Goal: Communication & Community: Answer question/provide support

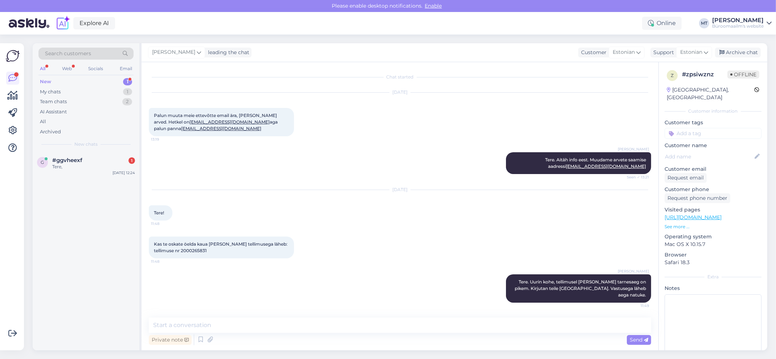
click at [52, 77] on div "New 1" at bounding box center [85, 82] width 95 height 10
click at [58, 164] on div "Tere," at bounding box center [93, 166] width 83 height 7
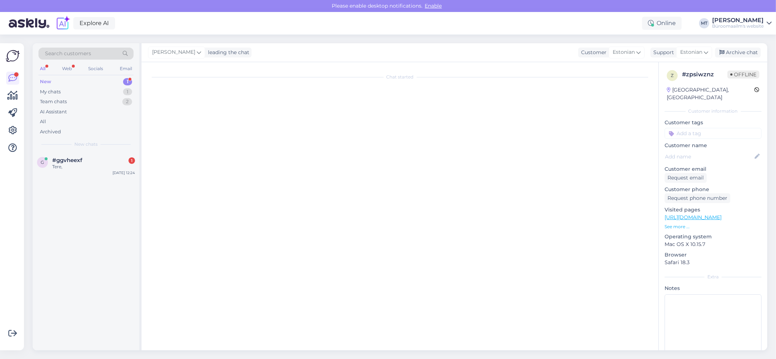
scroll to position [67, 0]
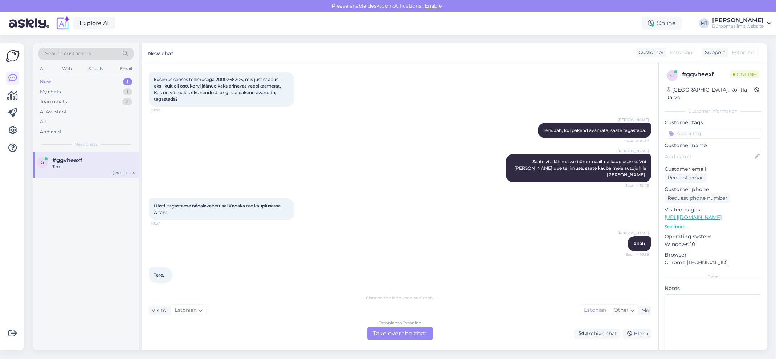
click at [395, 337] on div "Estonian to Estonian Take over the chat" at bounding box center [400, 333] width 66 height 13
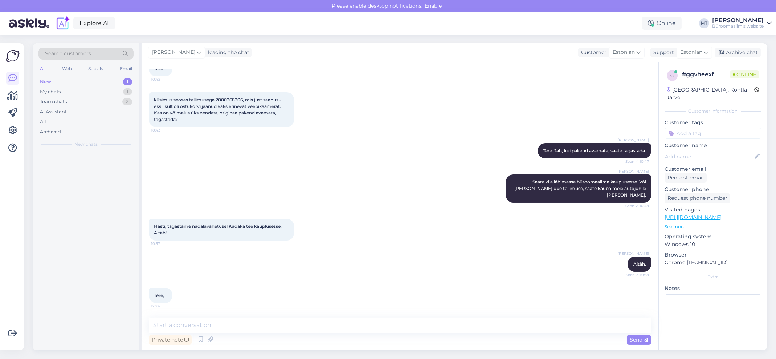
scroll to position [40, 0]
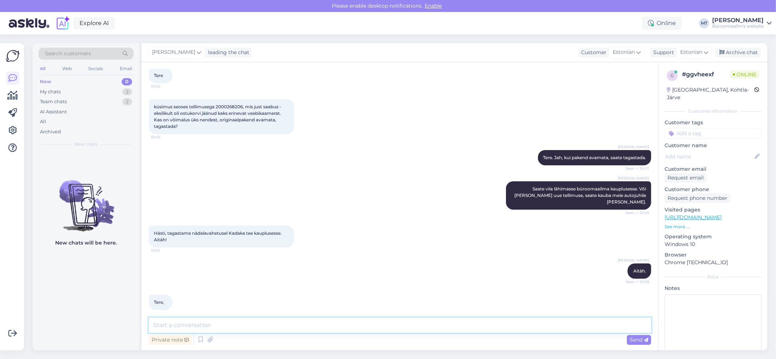
click at [252, 320] on textarea at bounding box center [400, 324] width 502 height 15
type textarea "t"
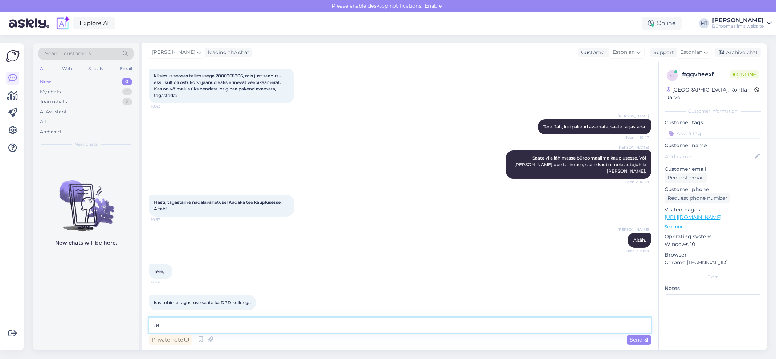
type textarea "t"
type textarea "Tere. [GEOGRAPHIC_DATA] ka kulleriga."
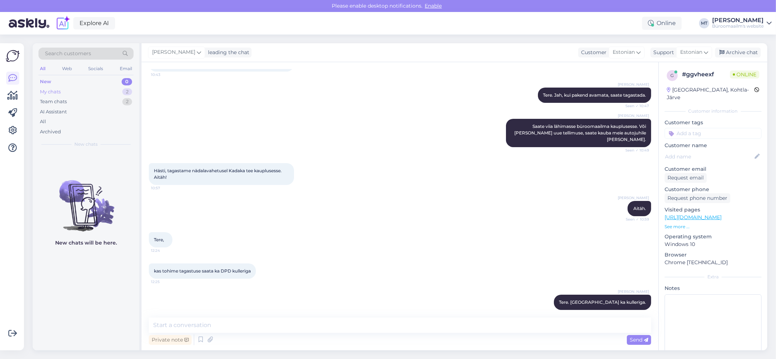
drag, startPoint x: 55, startPoint y: 90, endPoint x: 48, endPoint y: 94, distance: 8.6
click at [55, 90] on div "My chats" at bounding box center [50, 91] width 21 height 7
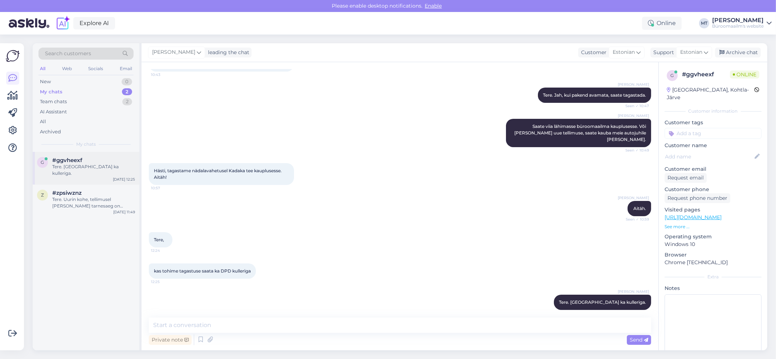
click at [64, 163] on div "Tere. Saata tagastada ka kulleriga." at bounding box center [93, 169] width 83 height 13
click at [76, 198] on div "Tere. Uurin kohe, tellimusel oleva toote tarnesaeg on pikem. Kirjutan teile mei…" at bounding box center [93, 202] width 83 height 13
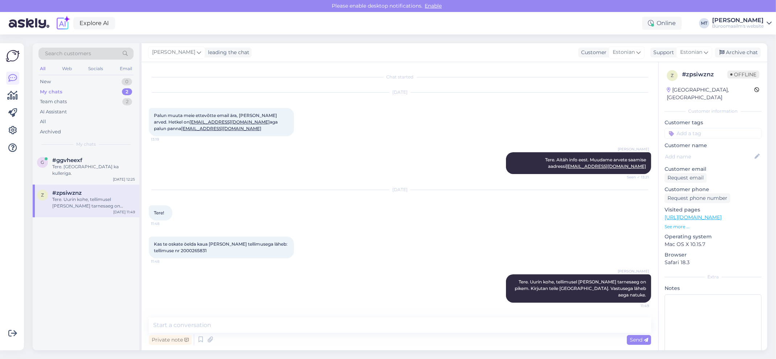
scroll to position [0, 0]
click at [93, 165] on div "lisaks veebikaamerale soovikisme tagastada 1 tk Vedelseep Katrin 1 L - antud se…" at bounding box center [93, 169] width 83 height 13
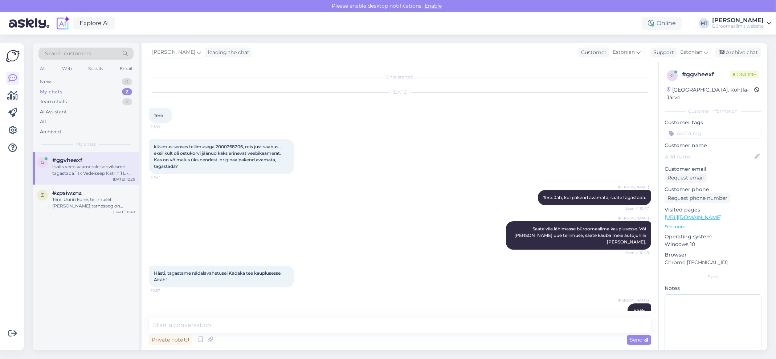
scroll to position [147, 0]
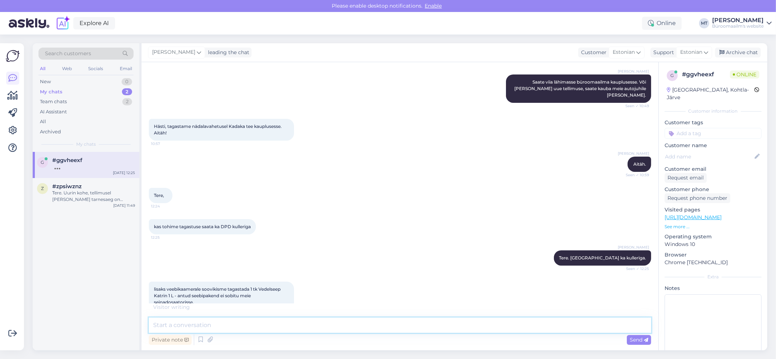
click at [201, 326] on textarea at bounding box center [400, 324] width 502 height 15
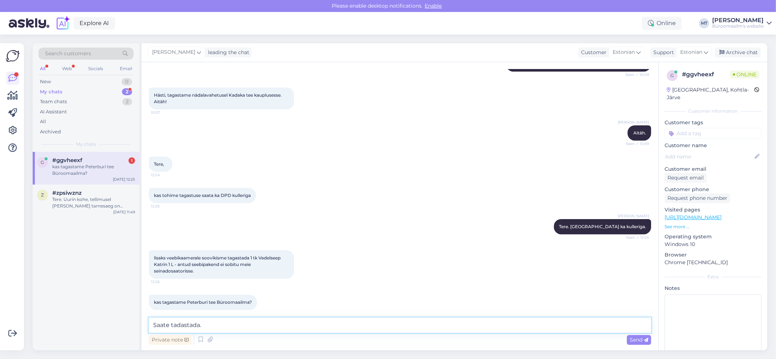
click at [180, 323] on textarea "Saate tadastada." at bounding box center [400, 324] width 502 height 15
click at [212, 327] on textarea "Saate tagastada." at bounding box center [400, 324] width 502 height 15
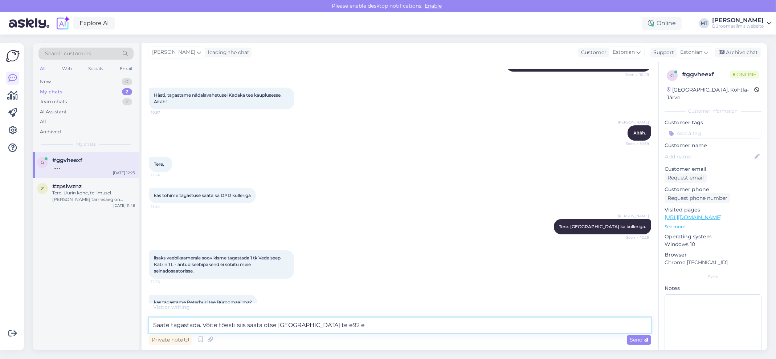
click at [312, 327] on textarea "Saate tagastada. Võite tõesti siis saata otse peterburi te e92 e" at bounding box center [400, 324] width 502 height 15
click at [316, 324] on textarea "Saate tagastada. Võite tõesti siis saata otse peterburi tee92 e" at bounding box center [400, 324] width 502 height 15
click at [352, 327] on textarea "Saate tagastada. Võite tõesti siis saata otse peterburi tee 92 e" at bounding box center [400, 324] width 502 height 15
type textarea "Saate tagastada. Võite tõesti siis saata otse peterburi tee 92 e büroomaailma."
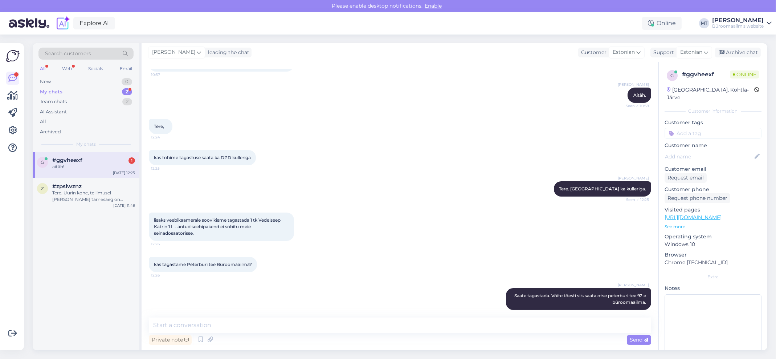
scroll to position [247, 0]
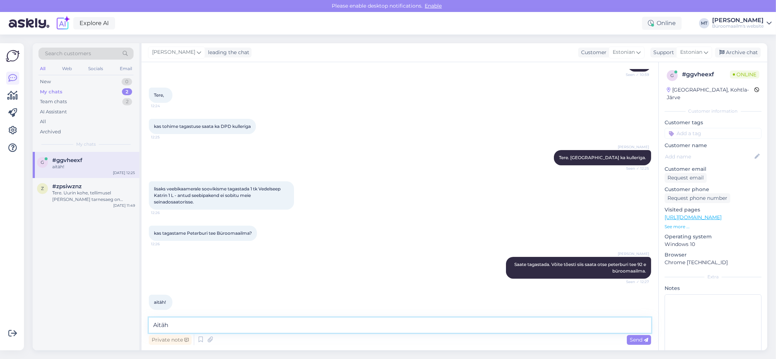
type textarea "Aitäh."
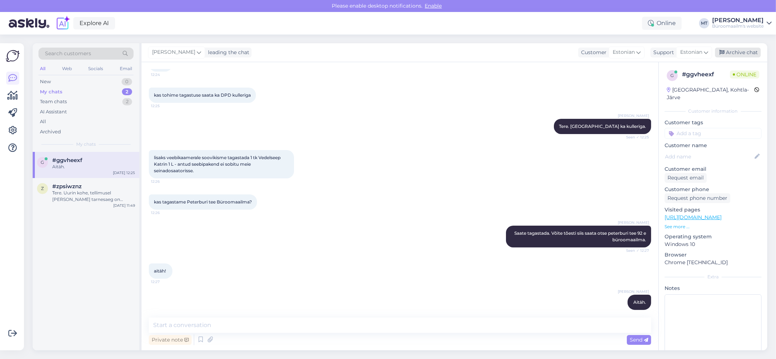
click at [737, 48] on div "Marje Tamm leading the chat Customer Estonian Support Estonian Archive chat" at bounding box center [455, 52] width 626 height 19
click at [733, 49] on div "Archive chat" at bounding box center [738, 53] width 46 height 10
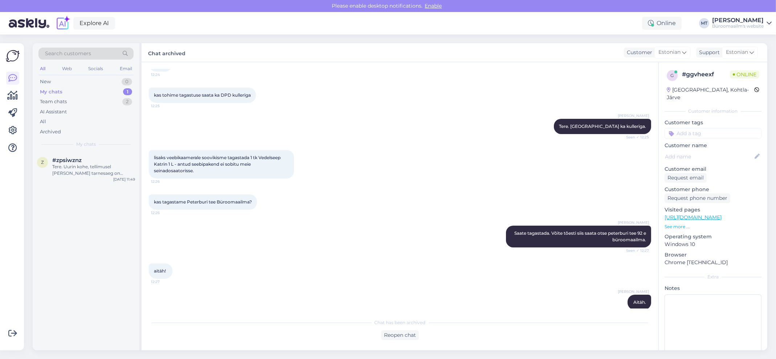
click at [51, 90] on div "My chats" at bounding box center [51, 91] width 23 height 7
click at [63, 172] on div "Tere. Uurin kohe, tellimusel oleva toote tarnesaeg on pikem. Kirjutan teile mei…" at bounding box center [93, 169] width 83 height 13
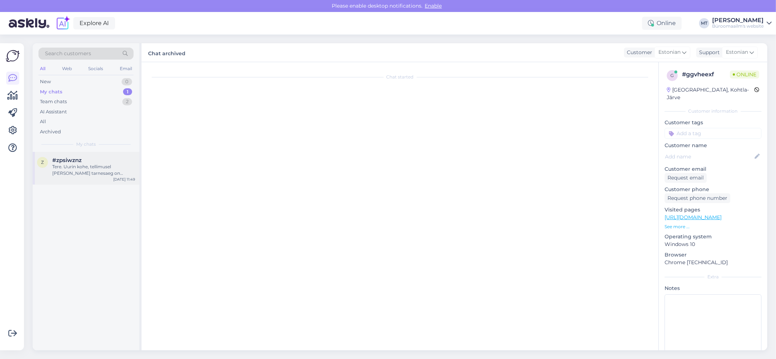
scroll to position [0, 0]
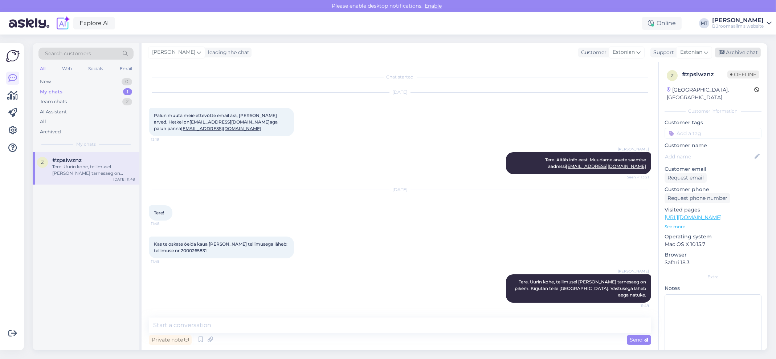
click at [738, 52] on div "Archive chat" at bounding box center [738, 53] width 46 height 10
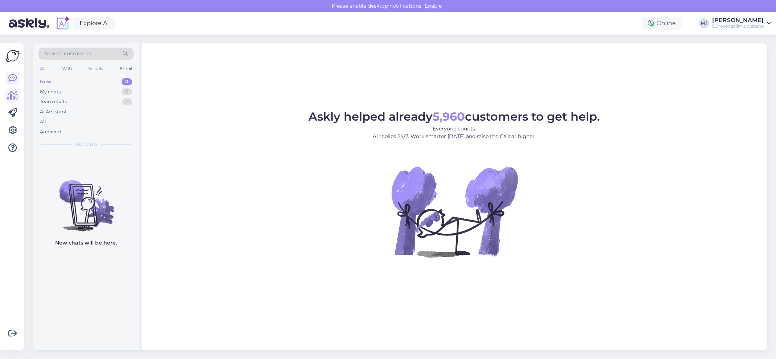
click at [15, 97] on icon at bounding box center [13, 95] width 11 height 9
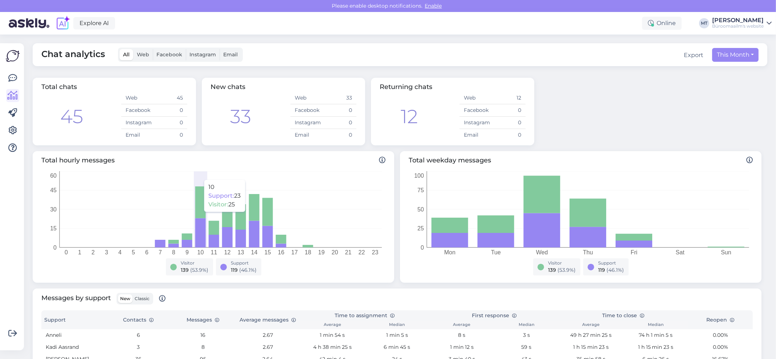
scroll to position [187, 0]
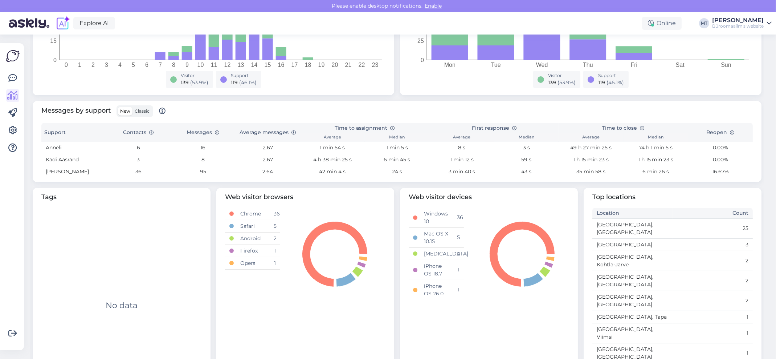
click at [148, 112] on span "Classic" at bounding box center [142, 110] width 15 height 5
click at [132, 107] on input "Classic" at bounding box center [132, 107] width 0 height 0
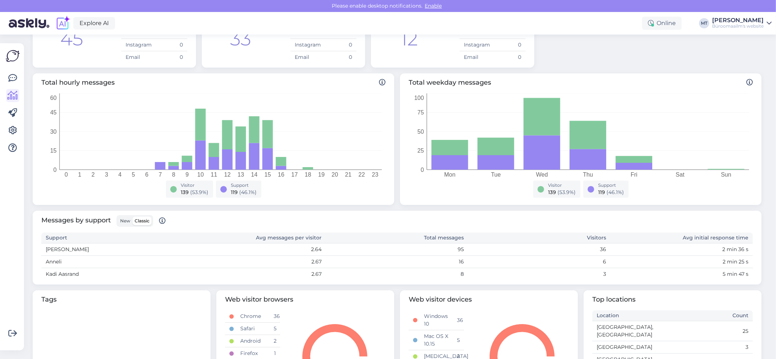
scroll to position [180, 0]
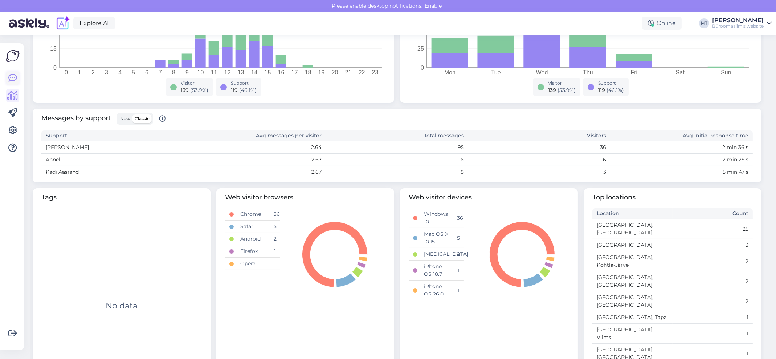
click at [12, 75] on icon at bounding box center [12, 78] width 9 height 9
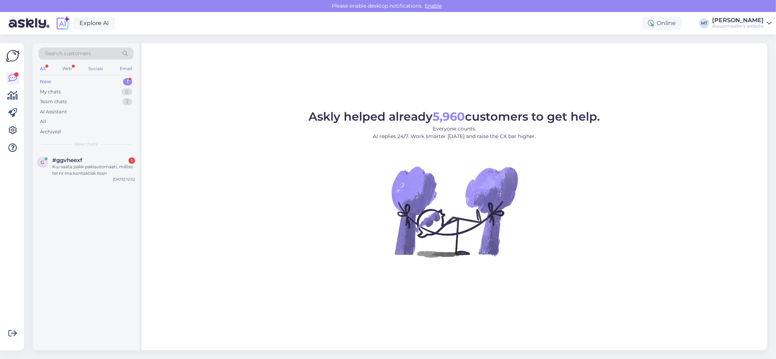
click at [44, 80] on div "New" at bounding box center [45, 81] width 11 height 7
click at [70, 169] on div "Kui saata pakk pakiautomaati, millise tel nr ma kontaktisk lisan" at bounding box center [93, 169] width 83 height 13
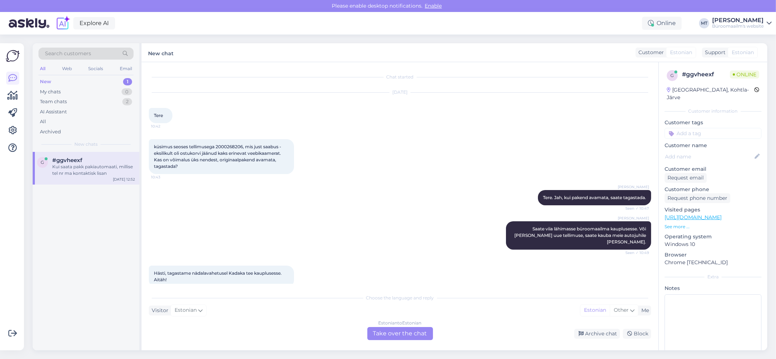
scroll to position [343, 0]
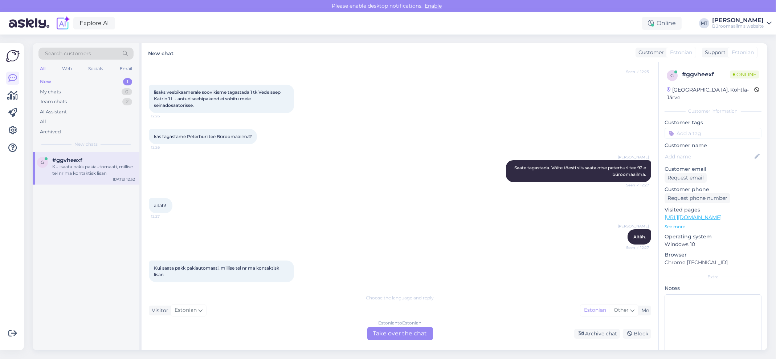
click at [399, 335] on div "Estonian to Estonian Take over the chat" at bounding box center [400, 333] width 66 height 13
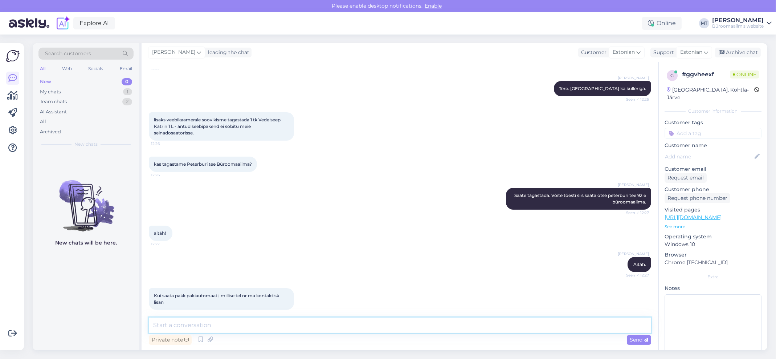
click at [238, 327] on textarea at bounding box center [400, 324] width 502 height 15
type textarea "T"
type textarea "Lisage 5234722"
click at [641, 340] on span "Send" at bounding box center [639, 339] width 19 height 7
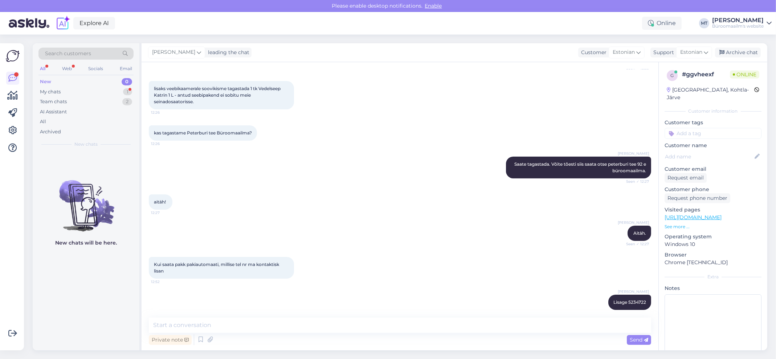
scroll to position [378, 0]
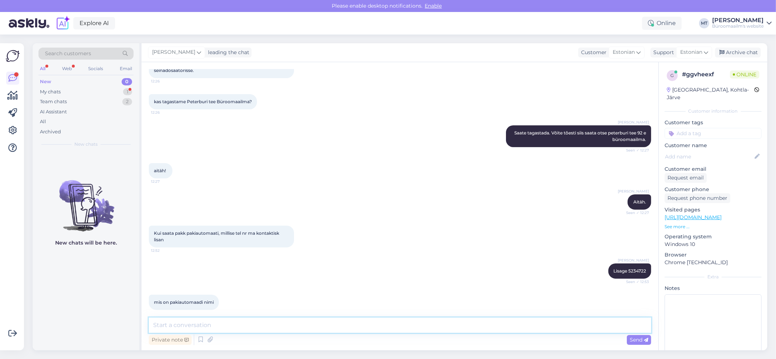
click at [213, 331] on textarea at bounding box center [400, 324] width 502 height 15
click at [279, 326] on textarea "Võite saata omniva pakiautomaati," at bounding box center [400, 324] width 502 height 15
type textarea "Võite saata omniva pakiautomaati, lasnamäe centrum"
click at [645, 338] on icon at bounding box center [646, 340] width 4 height 4
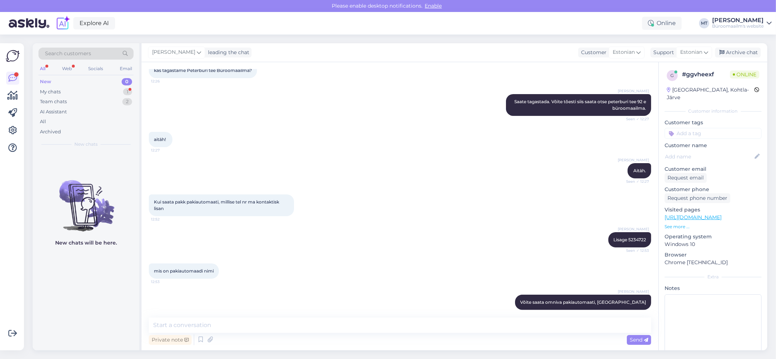
scroll to position [441, 0]
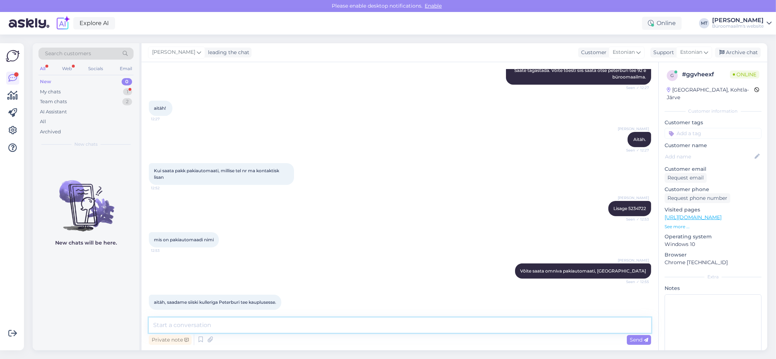
click at [205, 331] on textarea at bounding box center [400, 324] width 502 height 15
type textarea "Aitäh."
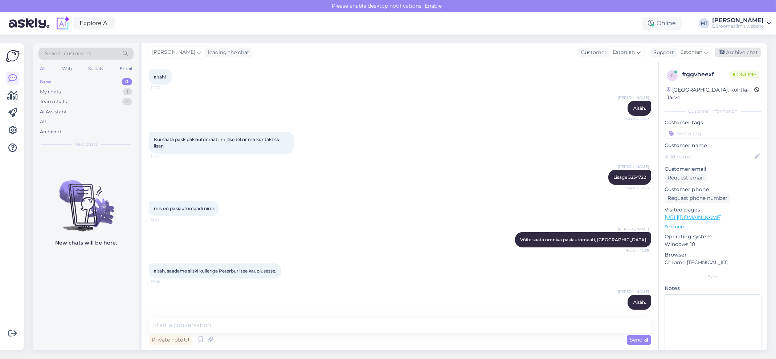
click at [728, 51] on div "Archive chat" at bounding box center [738, 53] width 46 height 10
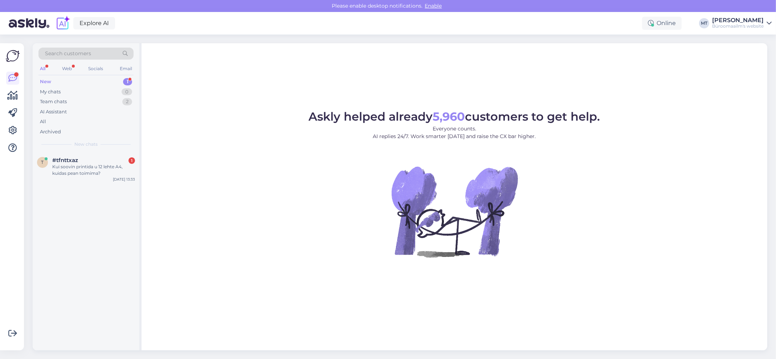
click at [46, 79] on div "New" at bounding box center [45, 81] width 11 height 7
click at [67, 172] on div "Kui soovin printida u 12 lehte A4, kuidas pean toimima?" at bounding box center [93, 169] width 83 height 13
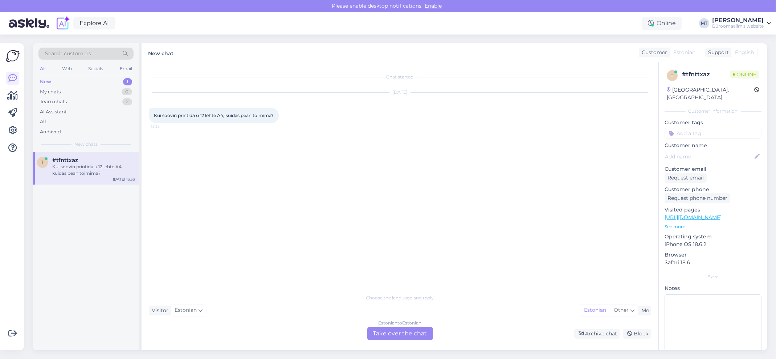
click at [402, 332] on div "Estonian to Estonian Take over the chat" at bounding box center [400, 333] width 66 height 13
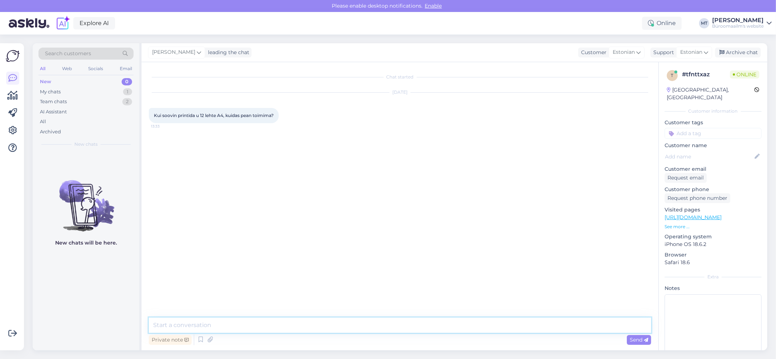
click at [202, 330] on textarea at bounding box center [400, 324] width 502 height 15
type textarea "Tere. Millises büroomaailma kaupluses soovite teenust teha ?"
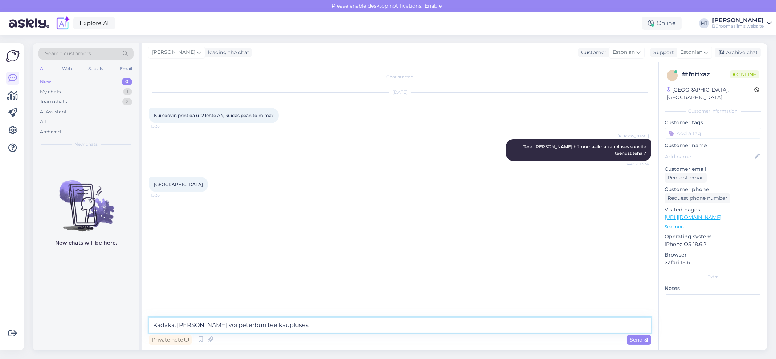
type textarea "Kadaka, harju või peterburi tee kaupluses ?"
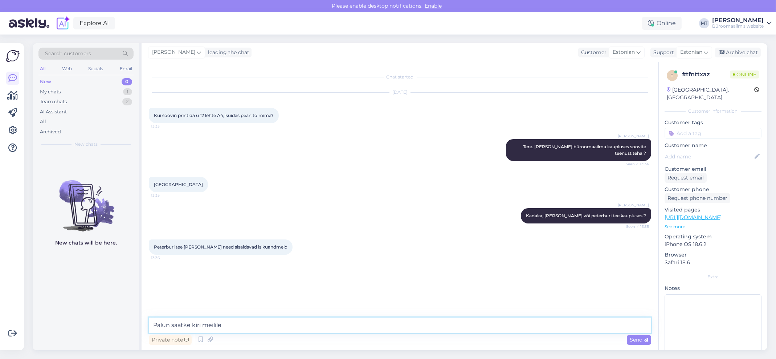
paste textarea "Teenused ja hooldus: (+372) 600 5142 teenused.peter@byroomaailm.ee"
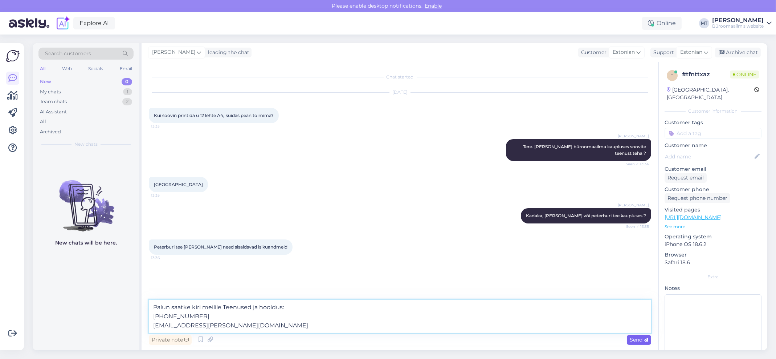
type textarea "Palun saatke kiri meilile Teenused ja hooldus: (+372) 600 5142 teenused.peter@b…"
click at [634, 339] on span "Send" at bounding box center [639, 339] width 19 height 7
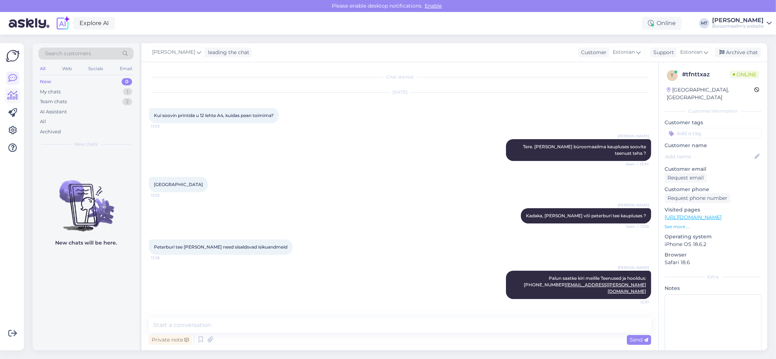
click at [12, 96] on icon at bounding box center [13, 95] width 11 height 9
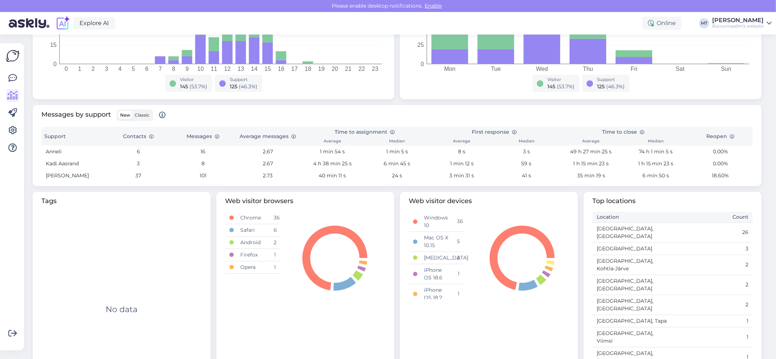
scroll to position [187, 0]
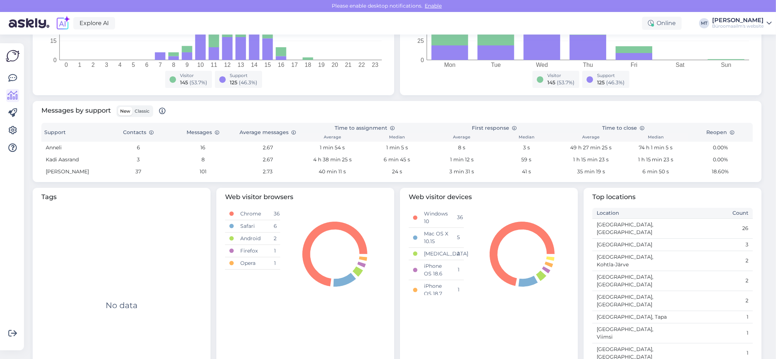
click at [138, 111] on span "Classic" at bounding box center [142, 110] width 15 height 5
click at [132, 107] on input "Classic" at bounding box center [132, 107] width 0 height 0
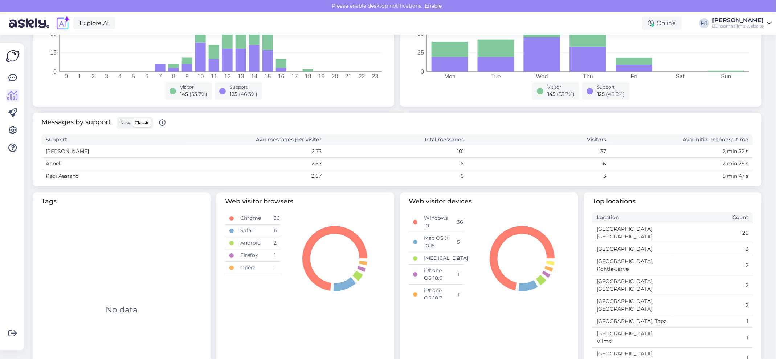
scroll to position [180, 0]
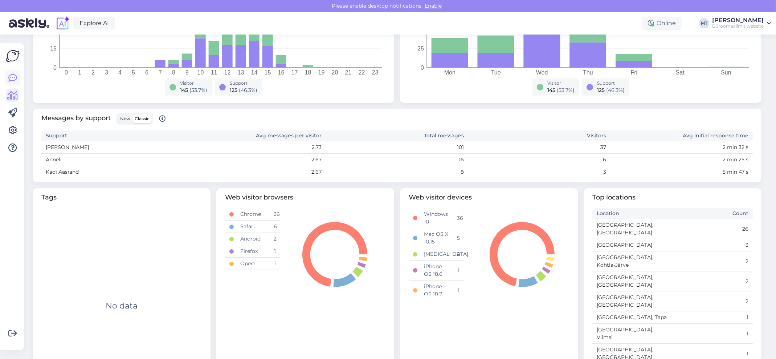
click at [15, 77] on icon at bounding box center [12, 78] width 9 height 9
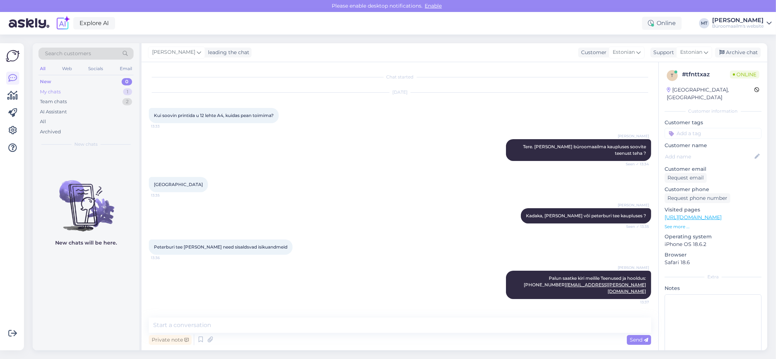
click at [52, 91] on div "My chats" at bounding box center [50, 91] width 21 height 7
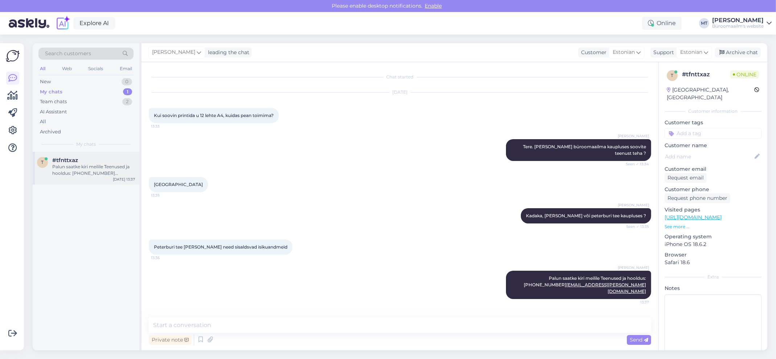
click at [66, 169] on div "Palun saatke kiri meilile Teenused ja hooldus: (+372) 600 5142 teenused.peter@b…" at bounding box center [93, 169] width 83 height 13
click at [743, 47] on div "Marje Tamm leading the chat Customer Estonian Support Estonian Archive chat" at bounding box center [455, 52] width 626 height 19
click at [730, 53] on div "Archive chat" at bounding box center [738, 53] width 46 height 10
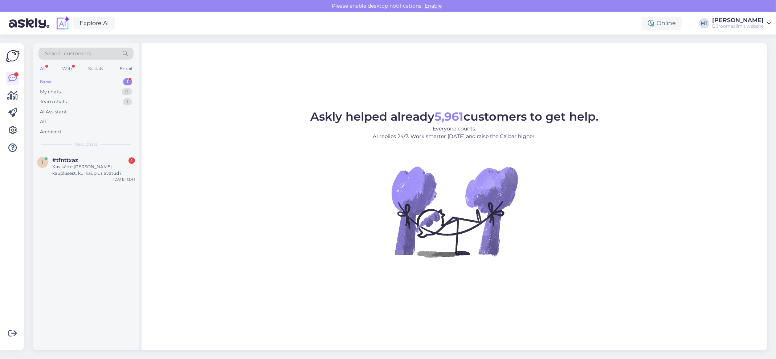
click at [48, 75] on div "Search customers All Web Socials Email New 1 My chats 0 Team chats 1 AI Assista…" at bounding box center [86, 97] width 107 height 109
click at [66, 170] on div "Kas kätte saan vaid kauplusest, kui kauplus avatud?" at bounding box center [93, 169] width 83 height 13
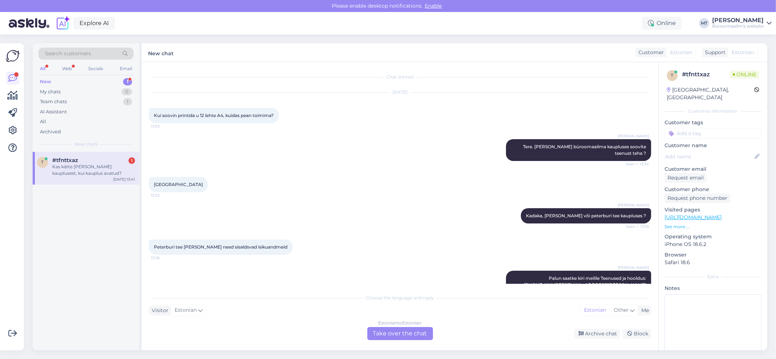
scroll to position [48, 0]
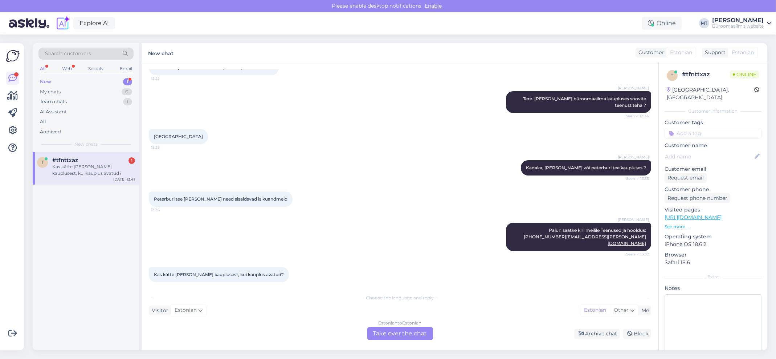
click at [387, 339] on div "Chat started Oct 9 2025 Kui soovin printida u 12 lehte A4, kuidas pean toimima?…" at bounding box center [400, 206] width 517 height 288
click at [382, 335] on div "Estonian to Estonian Take over the chat" at bounding box center [400, 333] width 66 height 13
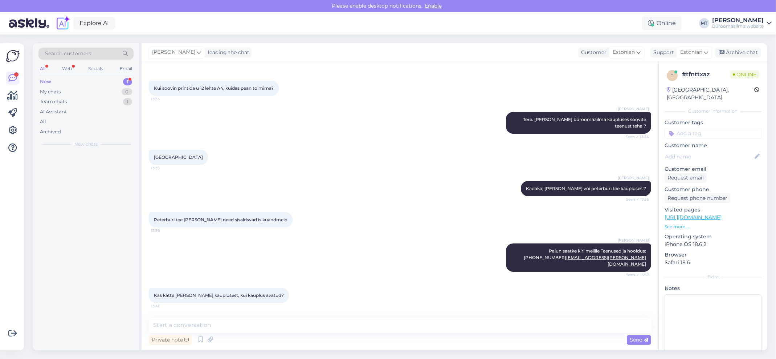
scroll to position [20, 0]
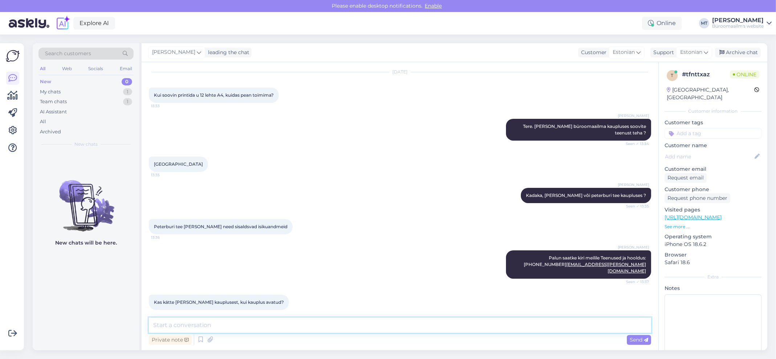
click at [192, 326] on textarea at bounding box center [400, 324] width 502 height 15
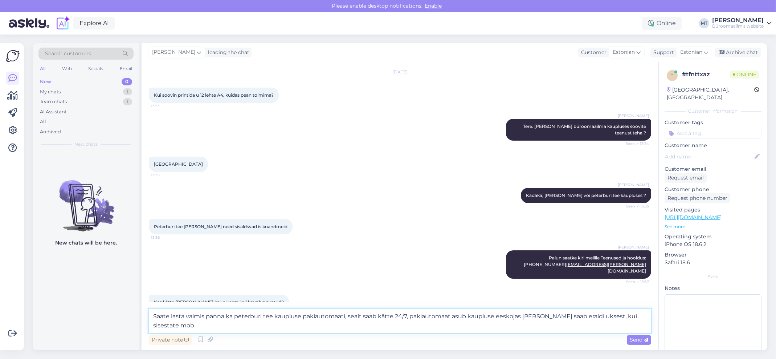
scroll to position [29, 0]
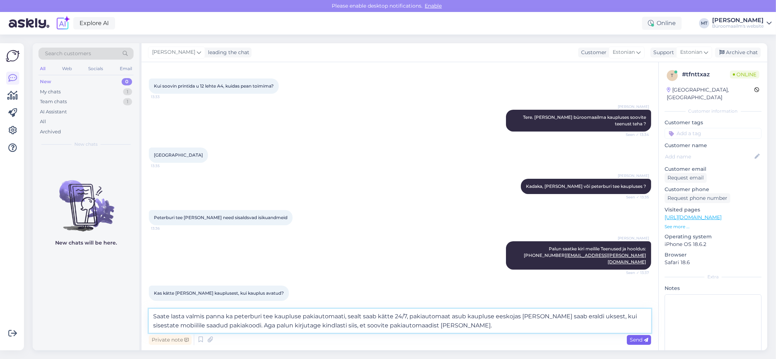
type textarea "Saate lasta valmis panna ka peterburi tee kaupluse pakiautomaati, sealt saab kä…"
click at [637, 338] on span "Send" at bounding box center [639, 339] width 19 height 7
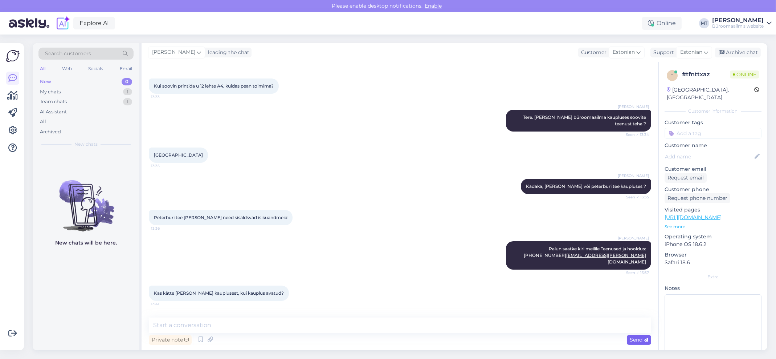
scroll to position [78, 0]
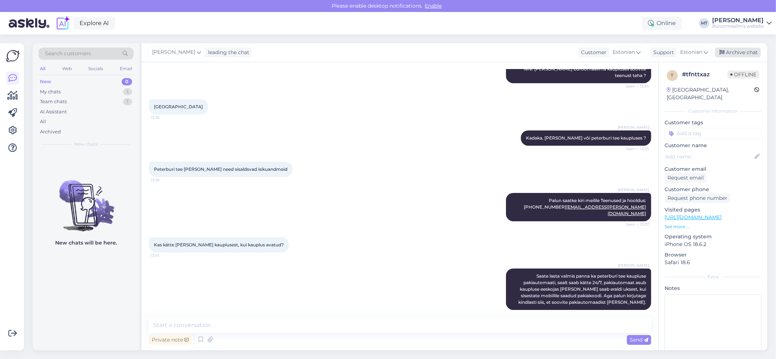
click at [742, 51] on div "Archive chat" at bounding box center [738, 53] width 46 height 10
